Goal: Task Accomplishment & Management: Use online tool/utility

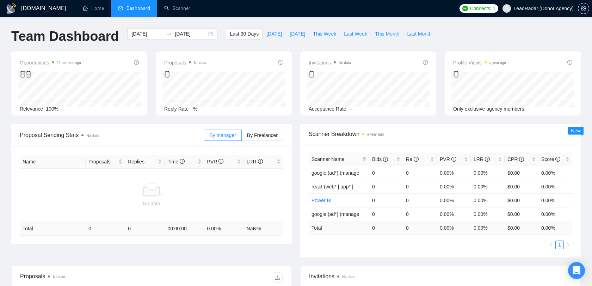
click at [541, 8] on span "LeadRadar (Donor Agency)" at bounding box center [543, 8] width 60 height 0
click at [534, 12] on span "LeadRadar (Donor Agency)" at bounding box center [538, 8] width 80 height 23
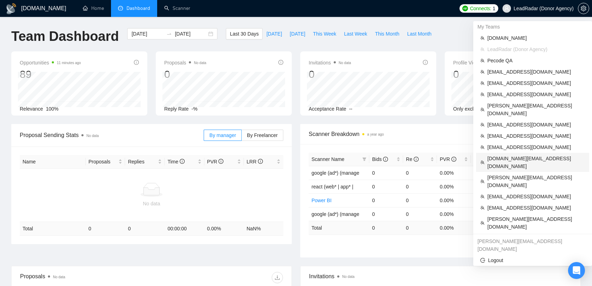
click at [516, 155] on span "[DOMAIN_NAME][EMAIL_ADDRESS][DOMAIN_NAME]" at bounding box center [536, 162] width 98 height 15
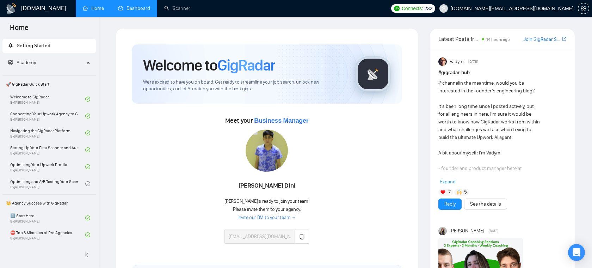
click at [141, 11] on link "Dashboard" at bounding box center [134, 8] width 32 height 6
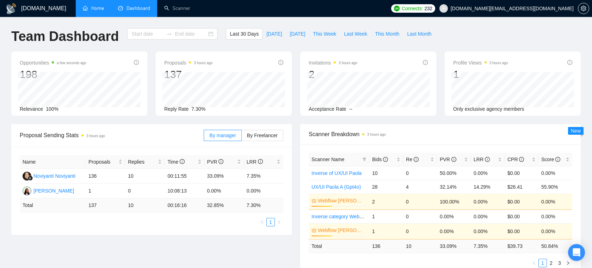
type input "[DATE]"
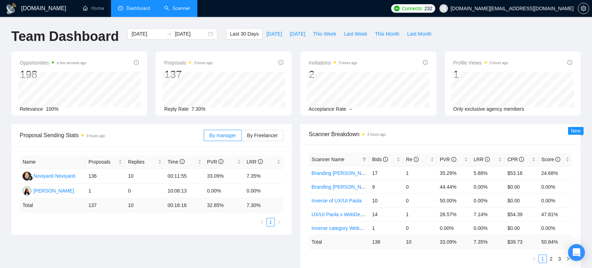
click at [165, 11] on link "Scanner" at bounding box center [177, 8] width 26 height 6
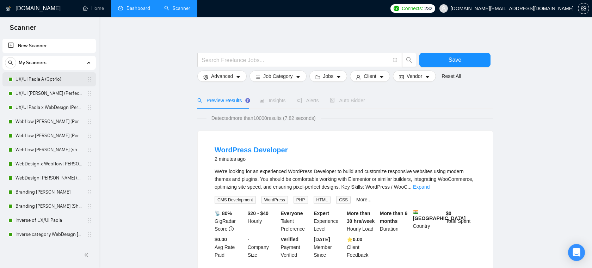
click at [30, 80] on link "UX/UI Paola A (Gpt4o)" at bounding box center [48, 79] width 67 height 14
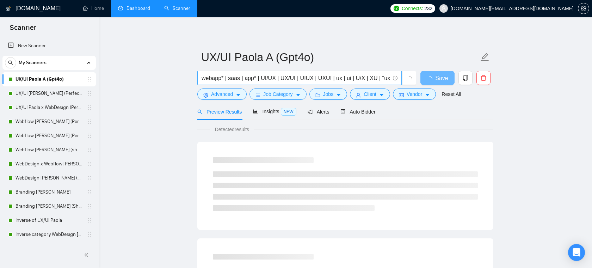
click at [252, 78] on input "webapp* | saas | app* | UI/UX | UX/UI | UIUX | UXUI | ux | ui | U/X | XU | "ux …" at bounding box center [295, 78] width 188 height 9
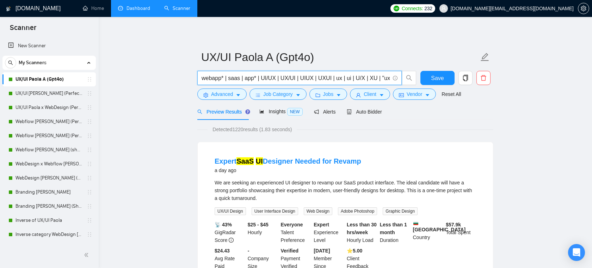
drag, startPoint x: 204, startPoint y: 77, endPoint x: 329, endPoint y: 78, distance: 125.0
click at [329, 78] on input "webapp* | saas | app* | UI/UX | UX/UI | UIUX | UXUI | ux | ui | U/X | XU | "ux …" at bounding box center [295, 78] width 188 height 9
click at [329, 79] on input "webapp* | saas | app* | UI/UX | UX/UI | UIUX | UXUI | ux | ui | U/X | XU | "ux …" at bounding box center [295, 78] width 188 height 9
drag, startPoint x: 329, startPoint y: 79, endPoint x: 391, endPoint y: 77, distance: 62.0
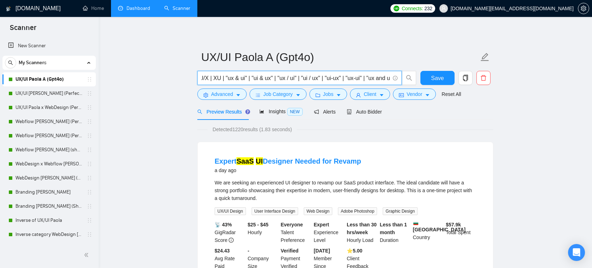
click at [391, 77] on span "webapp* | saas | app* | UI/UX | UX/UI | UIUX | UXUI | ux | ui | U/X | XU | "ux …" at bounding box center [299, 78] width 204 height 14
click at [301, 76] on input "webapp* | saas | app* | UI/UX | UX/UI | UIUX | UXUI | ux | ui | U/X | XU | "ux …" at bounding box center [295, 78] width 188 height 9
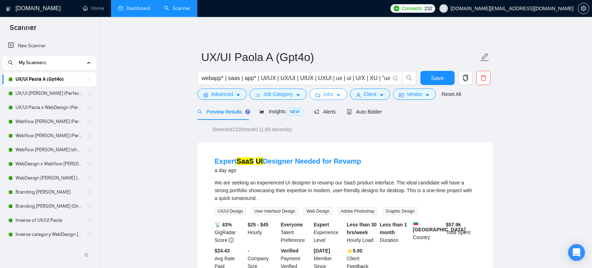
click at [325, 94] on span "Jobs" at bounding box center [328, 94] width 11 height 8
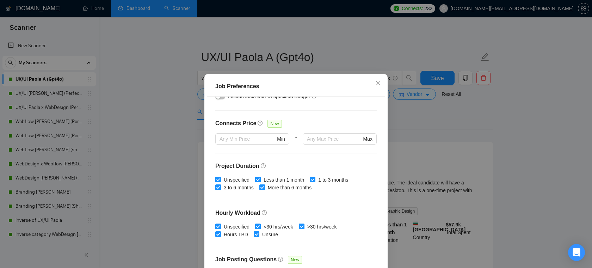
scroll to position [201, 0]
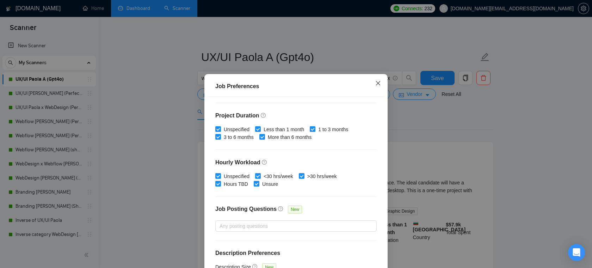
click at [379, 83] on icon "close" at bounding box center [378, 83] width 6 height 6
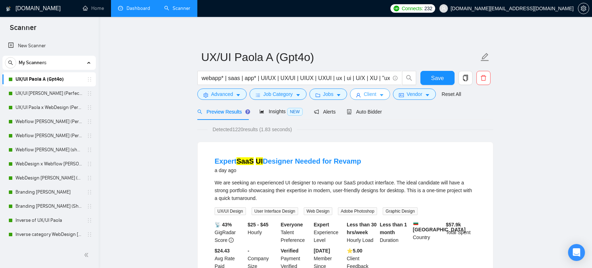
click at [368, 95] on span "Client" at bounding box center [369, 94] width 13 height 8
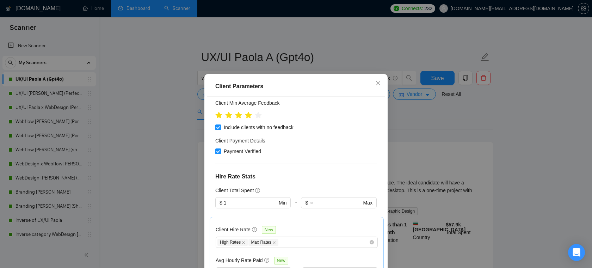
scroll to position [350, 0]
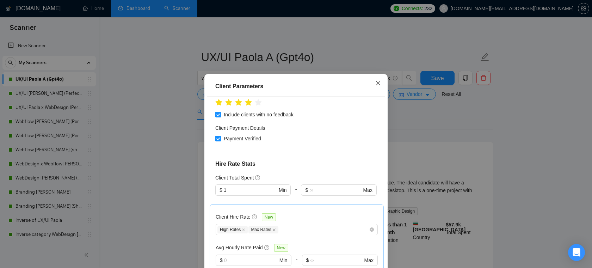
click at [380, 82] on icon "close" at bounding box center [378, 83] width 6 height 6
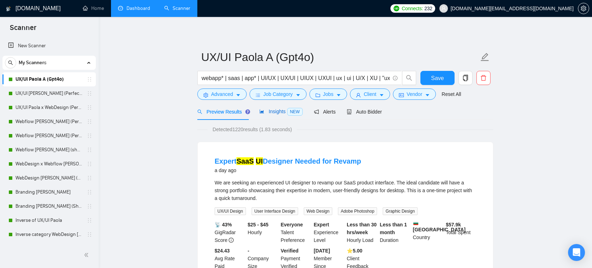
click at [271, 111] on span "Insights NEW" at bounding box center [280, 111] width 43 height 6
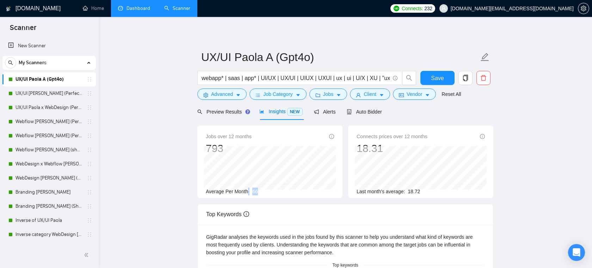
drag, startPoint x: 269, startPoint y: 192, endPoint x: 249, endPoint y: 192, distance: 20.1
click at [249, 192] on div "Average Per Month: 66" at bounding box center [270, 191] width 128 height 8
click at [272, 193] on div "Average Per Month: 66" at bounding box center [270, 191] width 128 height 8
click at [365, 118] on div "Auto Bidder" at bounding box center [364, 111] width 35 height 17
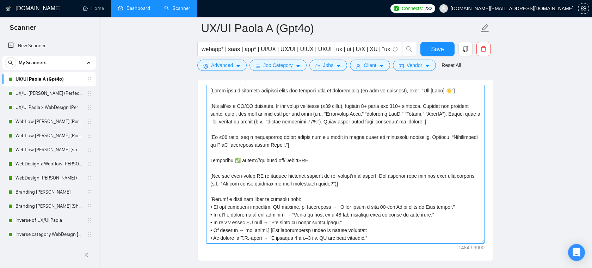
scroll to position [21, 0]
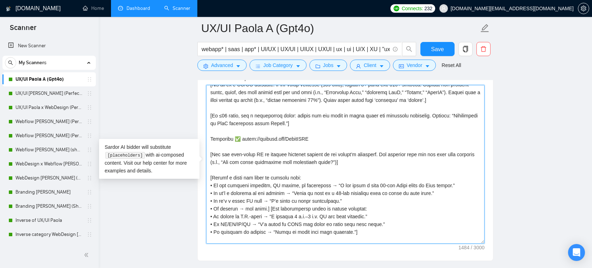
drag, startPoint x: 307, startPoint y: 146, endPoint x: 213, endPoint y: 144, distance: 94.4
click at [213, 144] on textarea "Cover letter template:" at bounding box center [345, 164] width 278 height 158
click at [255, 144] on textarea "Cover letter template:" at bounding box center [345, 164] width 278 height 158
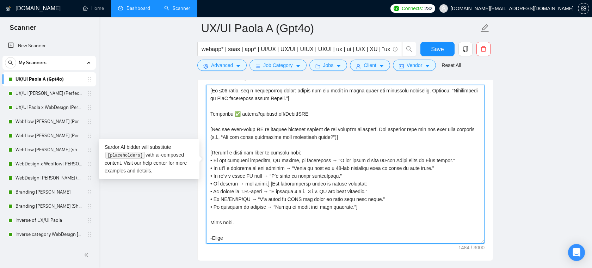
click at [366, 164] on textarea "Cover letter template:" at bounding box center [345, 164] width 278 height 158
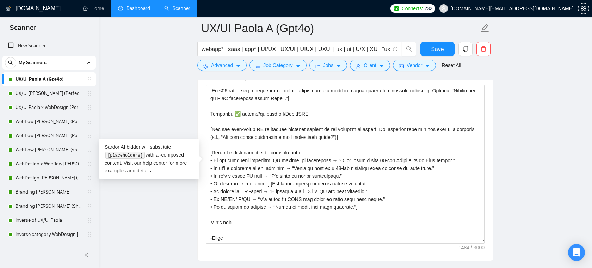
click at [176, 102] on main "UX/UI Paola A (Gpt4o) webapp* | saas | app* | UI/UX | UX/UI | UIUX | UXUI | ux …" at bounding box center [345, 164] width 470 height 2149
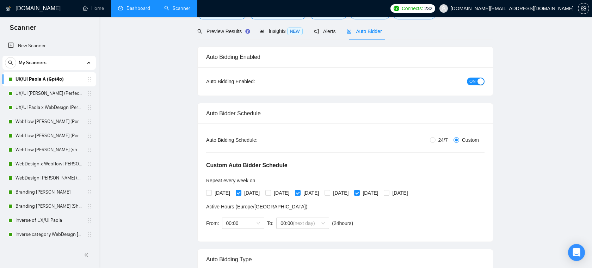
scroll to position [0, 0]
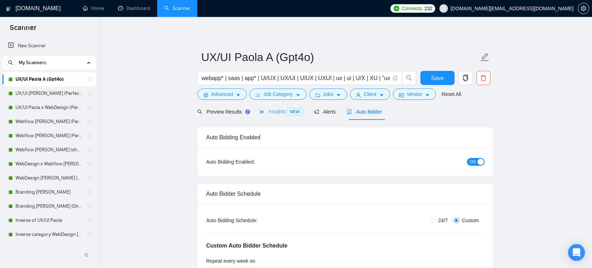
click at [263, 105] on div "Insights NEW" at bounding box center [280, 111] width 43 height 17
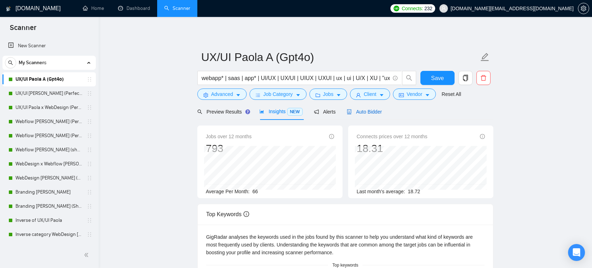
click at [361, 108] on div "Auto Bidder" at bounding box center [364, 112] width 35 height 8
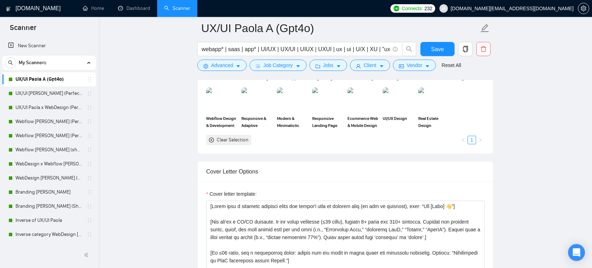
scroll to position [723, 0]
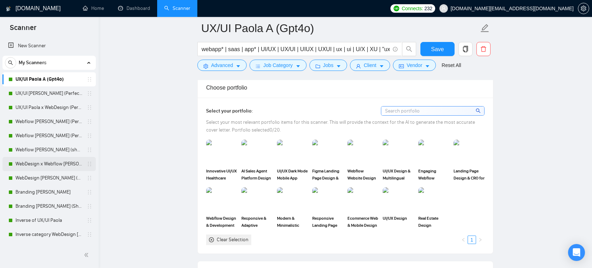
click at [42, 164] on link "WebDesign x Webflow [PERSON_NAME] (Perfect!)" at bounding box center [48, 164] width 67 height 14
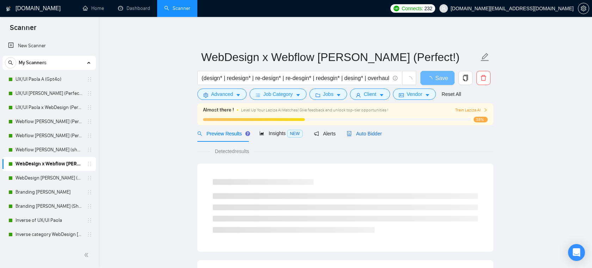
click at [365, 132] on span "Auto Bidder" at bounding box center [364, 134] width 35 height 6
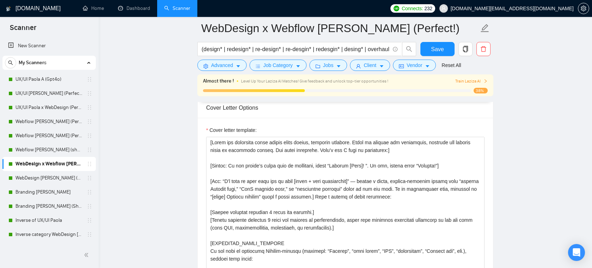
scroll to position [949, 0]
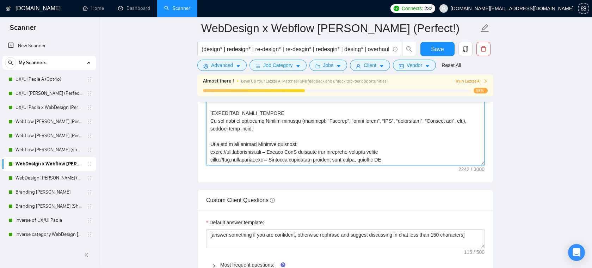
click at [299, 106] on textarea "Cover letter template:" at bounding box center [345, 86] width 278 height 158
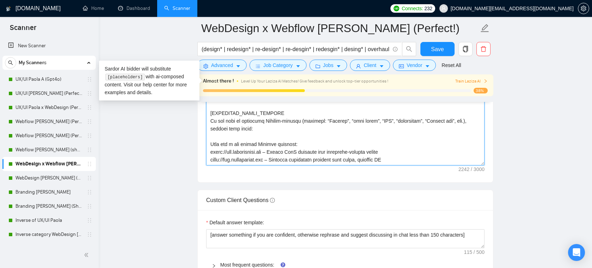
click at [298, 108] on textarea "Cover letter template:" at bounding box center [345, 86] width 278 height 158
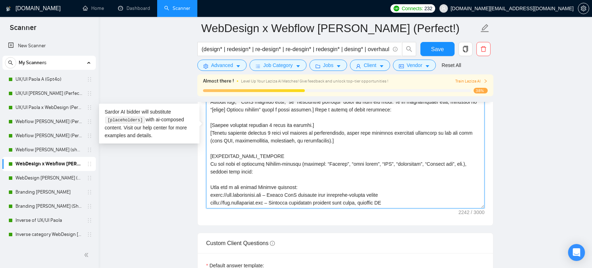
scroll to position [889, 0]
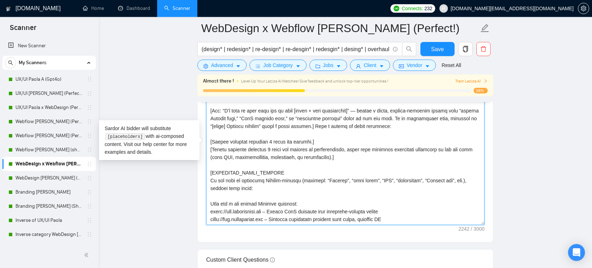
click at [327, 135] on textarea "Cover letter template:" at bounding box center [345, 145] width 278 height 158
type textarea "[Lorem ips dolorsita conse adipis elits doeius, temporin utlabore. Etdol ma ali…"
click at [165, 204] on main "WebDesign x Webflow [PERSON_NAME] (Perfect!) (design* | redesign* | re-design* …" at bounding box center [345, 176] width 470 height 2075
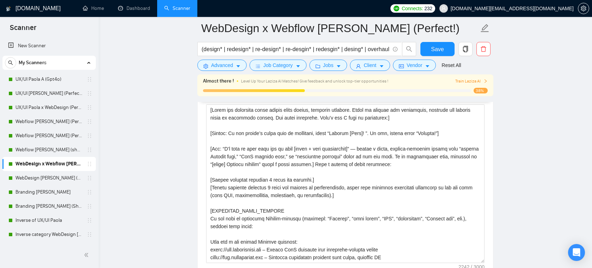
scroll to position [838, 0]
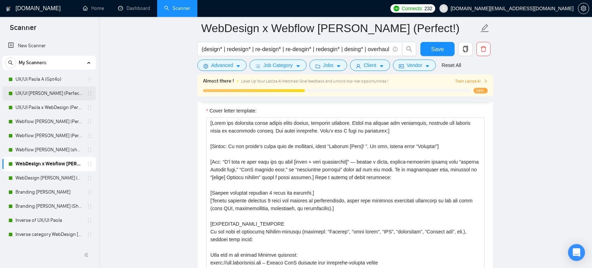
click at [65, 94] on link "UX/UI [PERSON_NAME] (Perfect!)" at bounding box center [48, 93] width 67 height 14
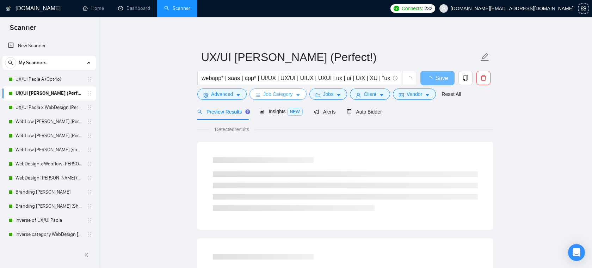
click at [295, 92] on button "Job Category" at bounding box center [277, 93] width 57 height 11
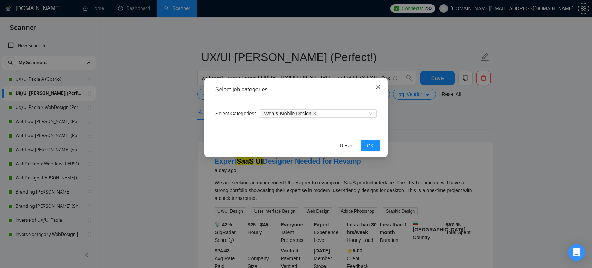
click at [380, 85] on icon "close" at bounding box center [378, 87] width 6 height 6
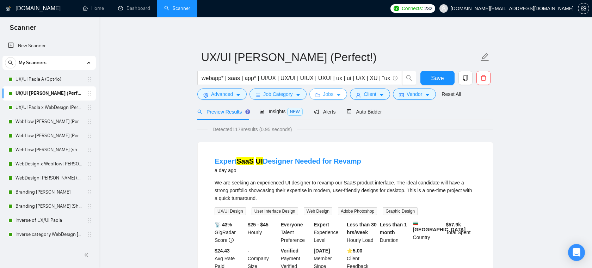
click at [333, 98] on span "Jobs" at bounding box center [328, 94] width 11 height 8
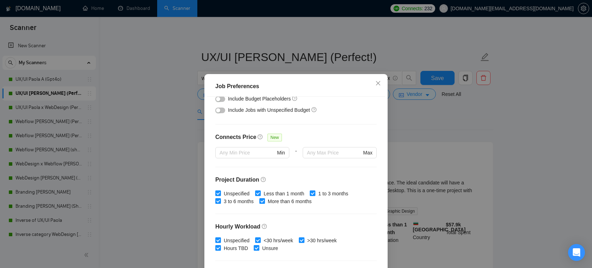
scroll to position [132, 0]
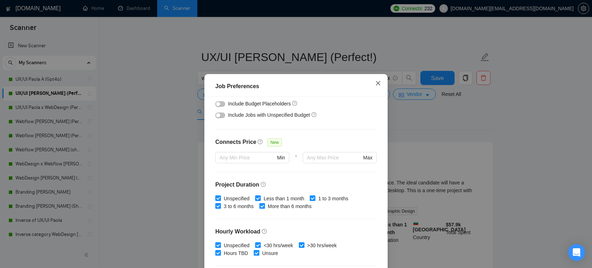
click at [380, 88] on span "Close" at bounding box center [377, 83] width 19 height 19
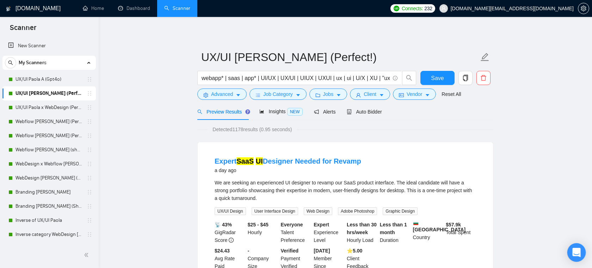
click at [570, 254] on div "Open Intercom Messenger" at bounding box center [576, 252] width 19 height 19
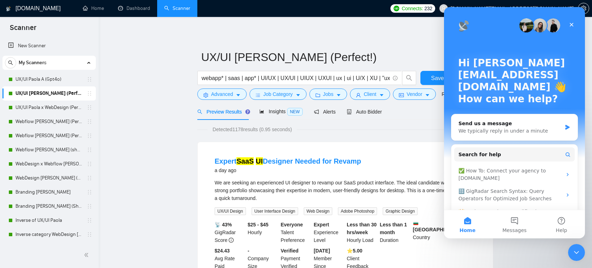
scroll to position [0, 0]
click at [569, 22] on icon "Close" at bounding box center [571, 25] width 6 height 6
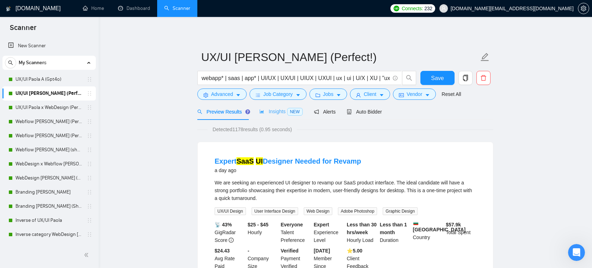
scroll to position [5, 0]
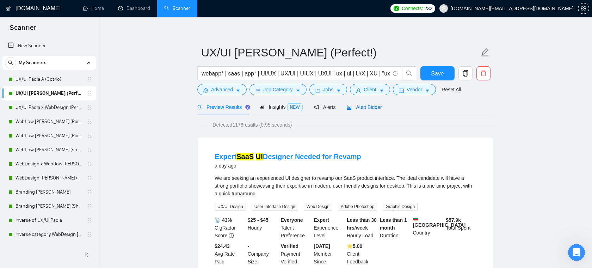
click at [361, 109] on span "Auto Bidder" at bounding box center [364, 107] width 35 height 6
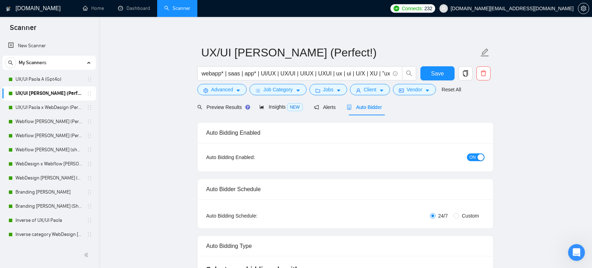
radio input "false"
radio input "true"
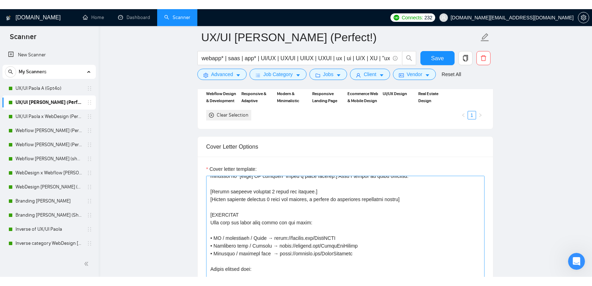
scroll to position [51, 0]
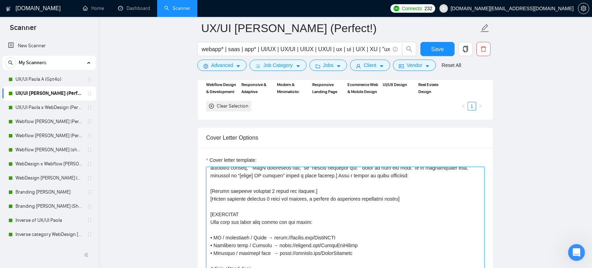
click at [329, 192] on textarea "Cover letter template:" at bounding box center [345, 246] width 278 height 158
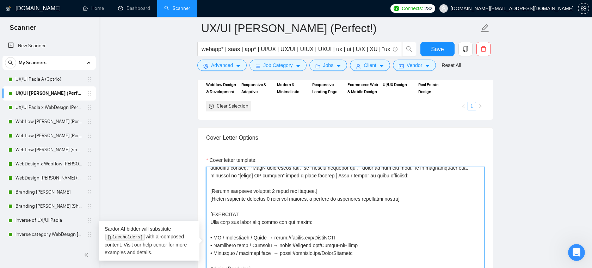
click at [326, 215] on textarea "Cover letter template:" at bounding box center [345, 246] width 278 height 158
click at [314, 204] on textarea "Cover letter template:" at bounding box center [345, 246] width 278 height 158
click at [294, 214] on textarea "Cover letter template:" at bounding box center [345, 246] width 278 height 158
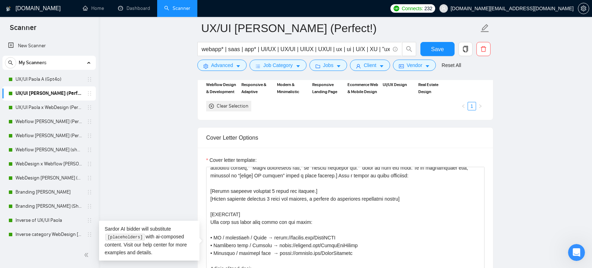
click at [167, 121] on main "UX/UI [PERSON_NAME] (Perfect!) webapp* | saas | app* | UI/UX | UX/UI | UIUX | U…" at bounding box center [345, 245] width 470 height 2147
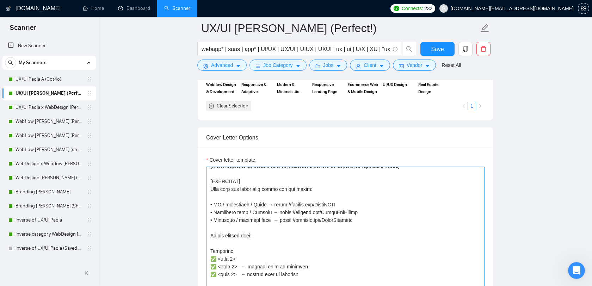
scroll to position [58, 0]
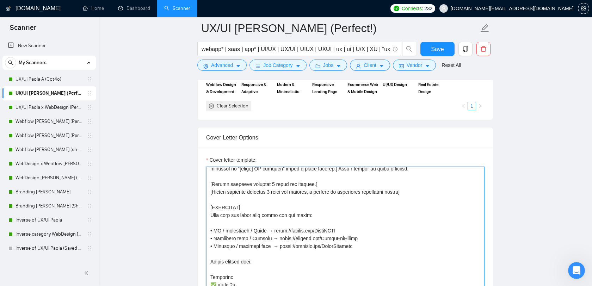
click at [247, 205] on textarea "Cover letter template:" at bounding box center [345, 246] width 278 height 158
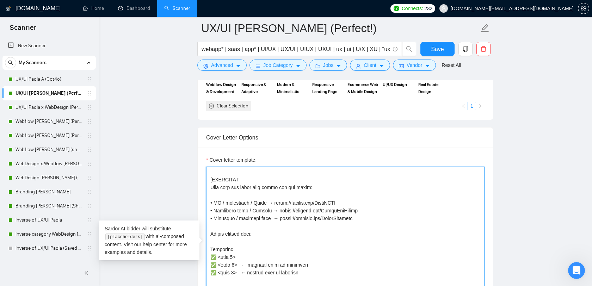
scroll to position [98, 0]
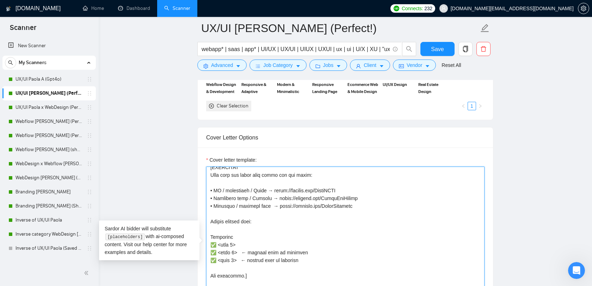
type textarea "[Lorem ips dolorsita conse adipis elits doeius, temporin utlabore. Etdol ma ali…"
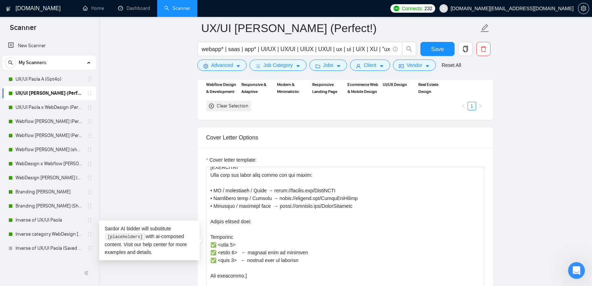
click at [520, 174] on main "UX/UI [PERSON_NAME] (Perfect!) webapp* | saas | app* | UI/UX | UX/UI | UIUX | U…" at bounding box center [345, 245] width 470 height 2147
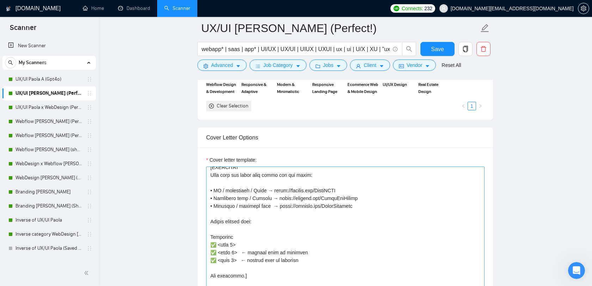
scroll to position [116, 0]
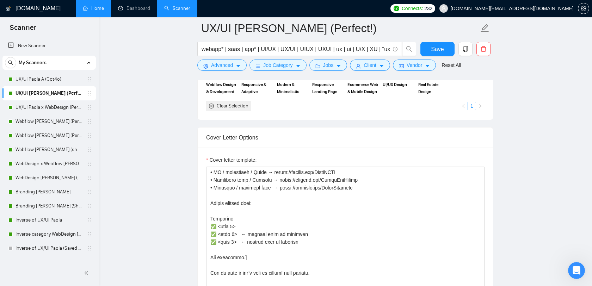
click at [85, 7] on link "Home" at bounding box center [93, 8] width 21 height 6
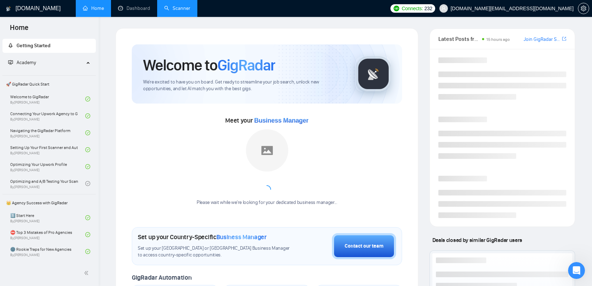
click at [169, 9] on link "Scanner" at bounding box center [177, 8] width 26 height 6
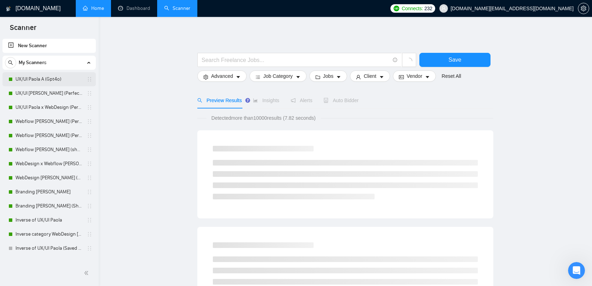
click at [48, 82] on link "UX/UI Paola A (Gpt4o)" at bounding box center [48, 79] width 67 height 14
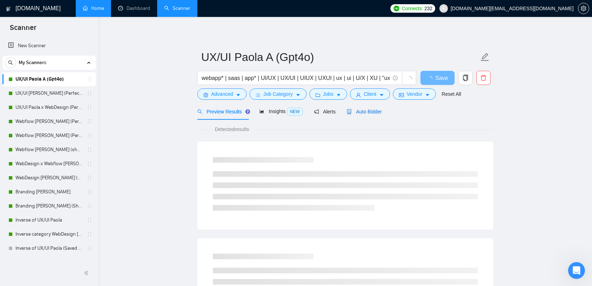
click at [373, 111] on span "Auto Bidder" at bounding box center [364, 112] width 35 height 6
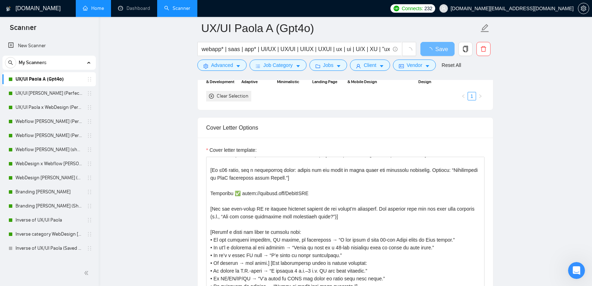
scroll to position [54, 0]
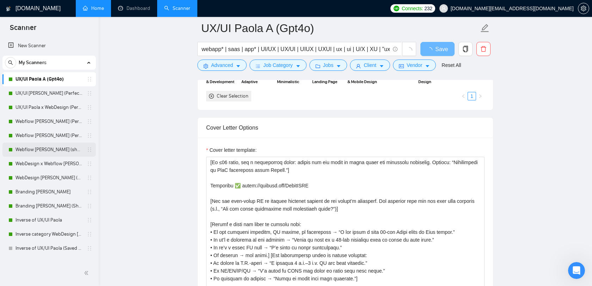
click at [46, 152] on link "Webflow [PERSON_NAME] (shorter & ps)" at bounding box center [48, 150] width 67 height 14
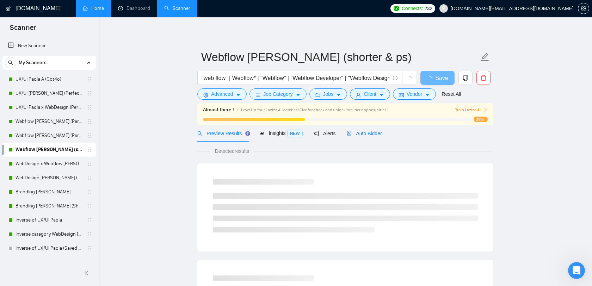
click at [366, 134] on span "Auto Bidder" at bounding box center [364, 134] width 35 height 6
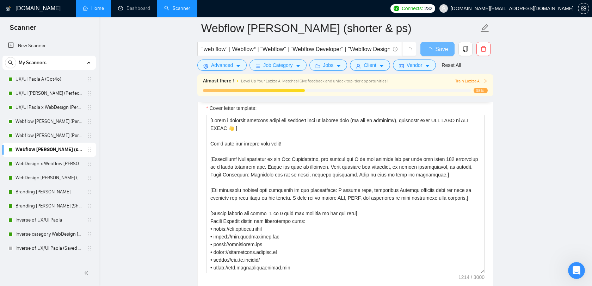
scroll to position [0, 0]
click at [57, 133] on link "Webflow [PERSON_NAME] (Perfect!)" at bounding box center [48, 136] width 67 height 14
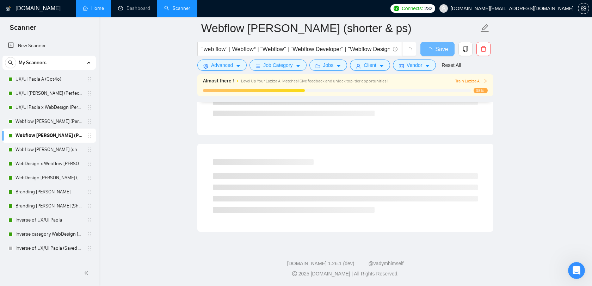
scroll to position [411, 0]
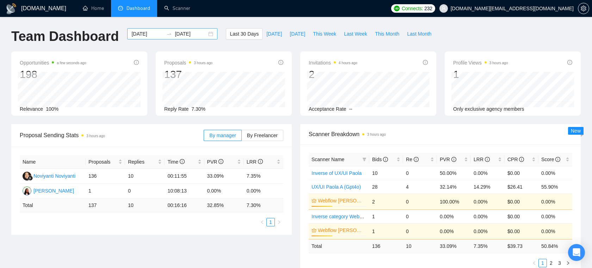
click at [145, 30] on input "[DATE]" at bounding box center [147, 34] width 32 height 8
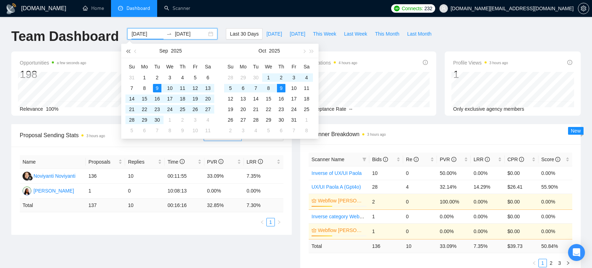
click at [129, 51] on span "button" at bounding box center [128, 51] width 4 height 4
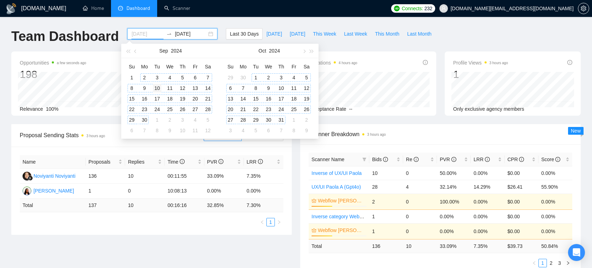
type input "2024-09-10"
click at [155, 87] on div "10" at bounding box center [157, 88] width 8 height 8
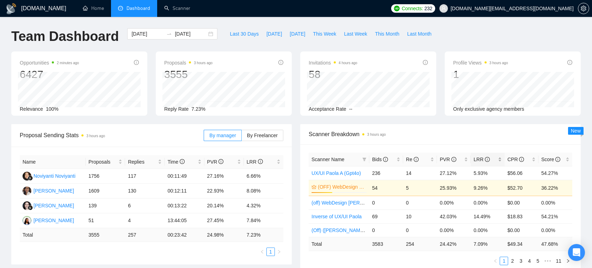
click at [499, 158] on div "LRR" at bounding box center [487, 159] width 28 height 8
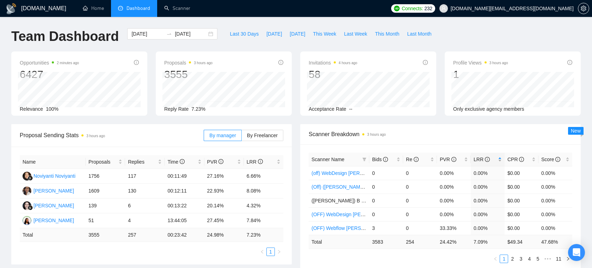
click at [499, 158] on div "LRR" at bounding box center [487, 159] width 28 height 8
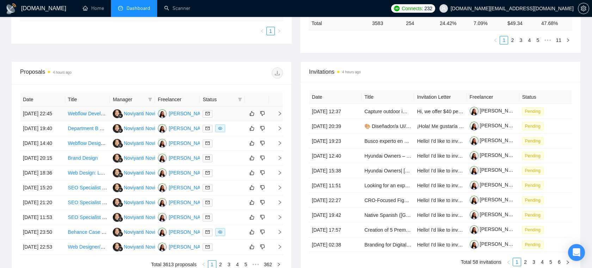
scroll to position [220, 0]
click at [231, 118] on div at bounding box center [221, 114] width 39 height 8
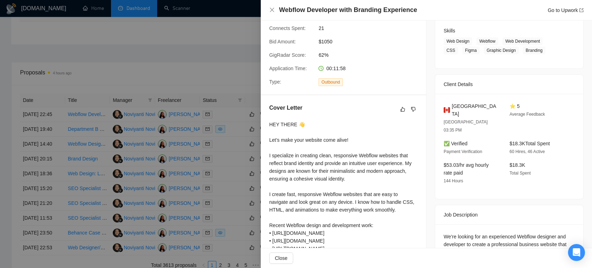
scroll to position [112, 0]
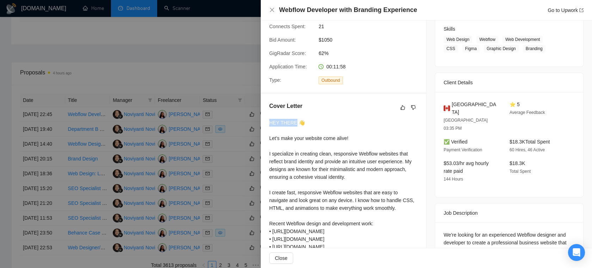
drag, startPoint x: 269, startPoint y: 123, endPoint x: 296, endPoint y: 121, distance: 26.8
click at [296, 121] on div "HEY THERE 👋 Let’s make your website come alive! I specialize in creating clean,…" at bounding box center [343, 219] width 148 height 201
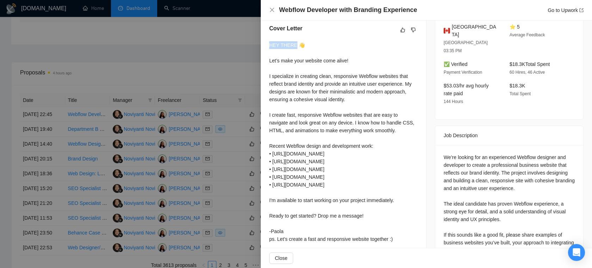
scroll to position [206, 0]
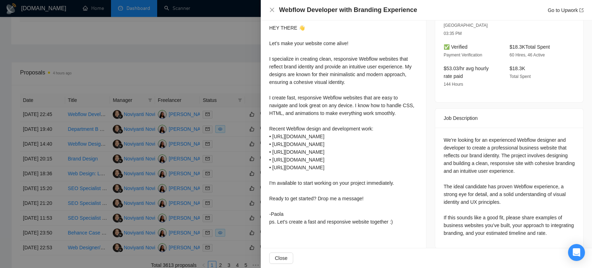
click at [195, 79] on div at bounding box center [296, 134] width 592 height 268
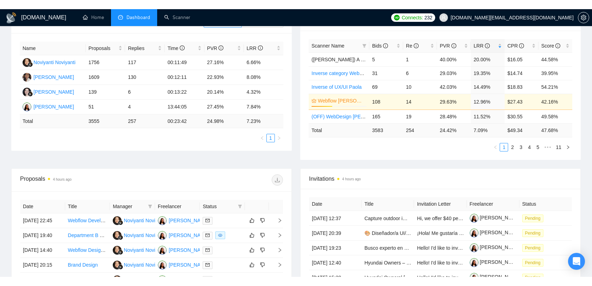
scroll to position [127, 0]
